Goal: Task Accomplishment & Management: Complete application form

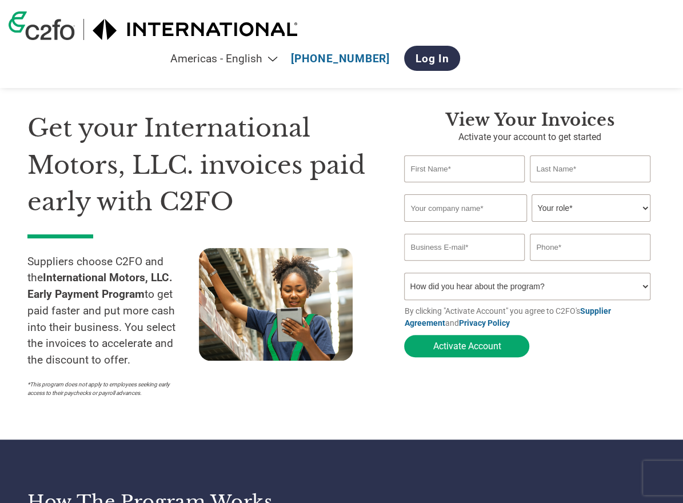
click at [466, 167] on input "text" at bounding box center [464, 168] width 121 height 27
type input "[PERSON_NAME]"
type input "[PERSON_NAME] Supply Co"
select select "ACCOUNTING"
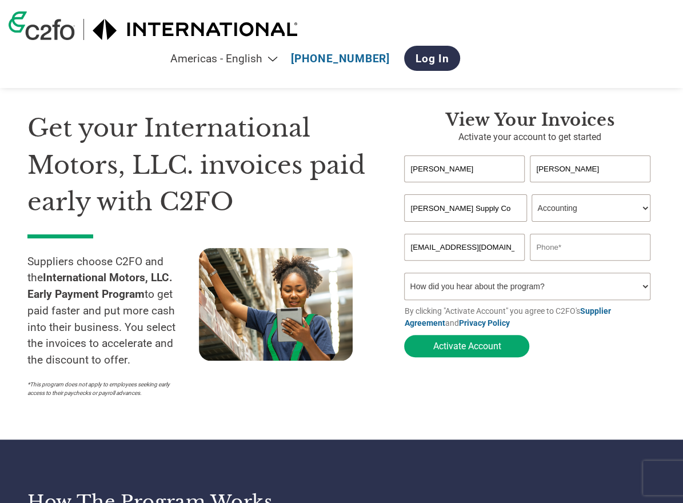
type input "[EMAIL_ADDRESS][DOMAIN_NAME]"
type input "9185843515"
click at [477, 287] on select "How did you hear about the program? Received a letter Email Social Media Online…" at bounding box center [527, 286] width 246 height 27
select select "Other"
click at [404, 275] on select "How did you hear about the program? Received a letter Email Social Media Online…" at bounding box center [527, 286] width 246 height 27
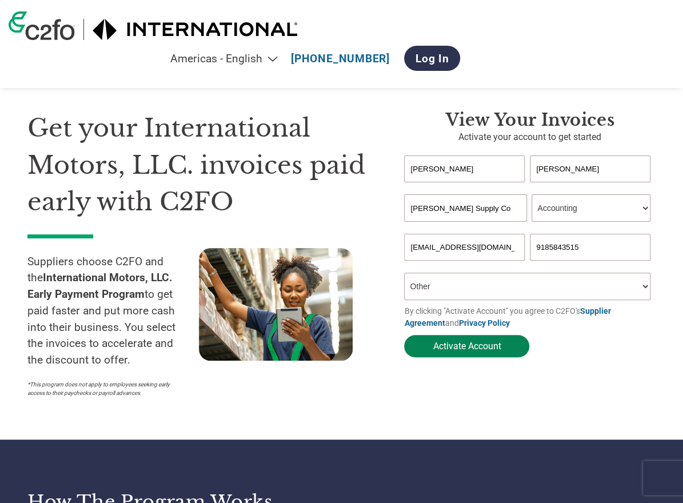
click at [469, 354] on button "Activate Account" at bounding box center [466, 346] width 125 height 22
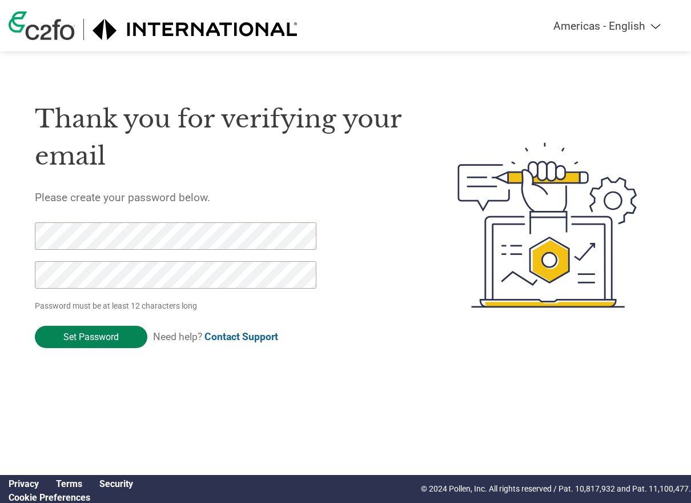
click at [106, 341] on input "Set Password" at bounding box center [91, 337] width 113 height 22
